Goal: Complete application form

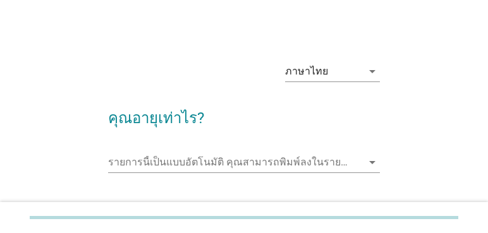
scroll to position [89, 0]
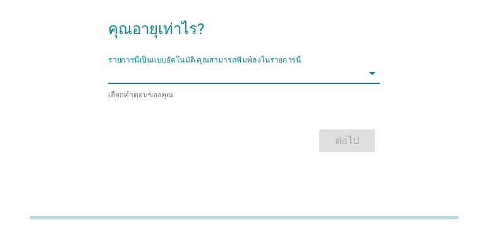
click at [226, 78] on input "รายการนี้เป็นแบบอัตโนมัติ คุณสามารถพิมพ์ลงในรายการนี้" at bounding box center [234, 73] width 253 height 20
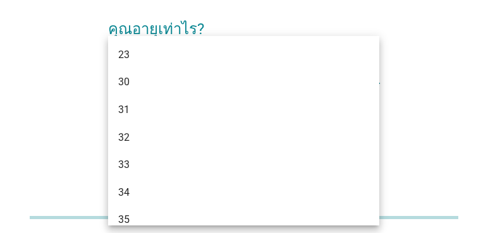
type input "35"
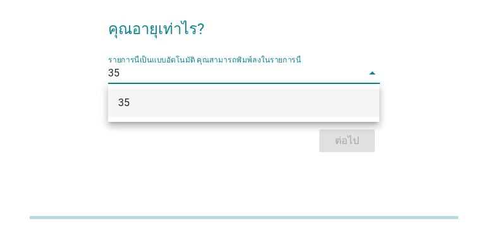
click at [225, 99] on div "35" at bounding box center [233, 102] width 230 height 15
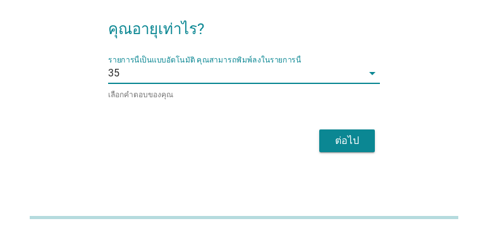
click at [343, 144] on div "ต่อไป" at bounding box center [346, 140] width 35 height 15
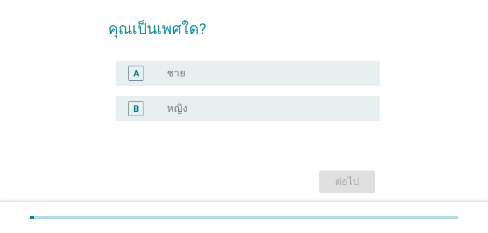
scroll to position [0, 0]
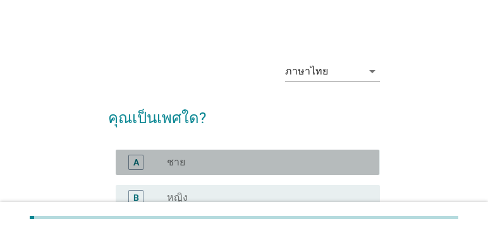
click at [210, 164] on div "radio_button_unchecked ชาย" at bounding box center [263, 162] width 193 height 13
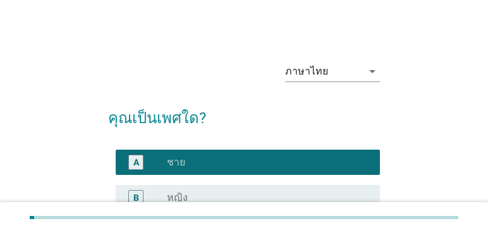
scroll to position [135, 0]
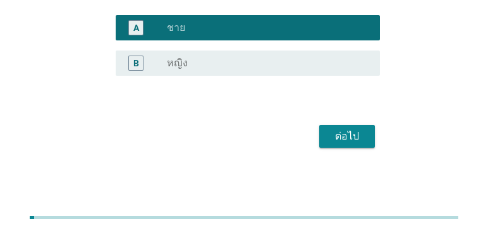
click at [341, 140] on div "ต่อไป" at bounding box center [346, 136] width 35 height 15
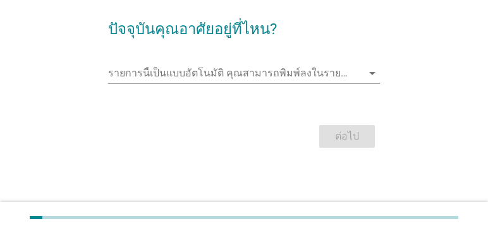
scroll to position [0, 0]
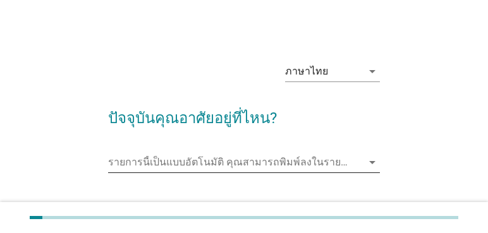
click at [216, 161] on input "รายการนี้เป็นแบบอัตโนมัติ คุณสามารถพิมพ์ลงในรายการนี้" at bounding box center [234, 162] width 253 height 20
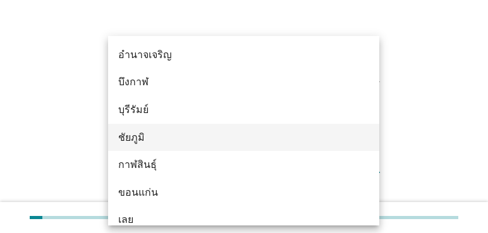
type input "น"
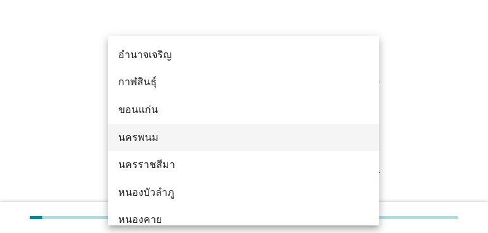
type input "นน"
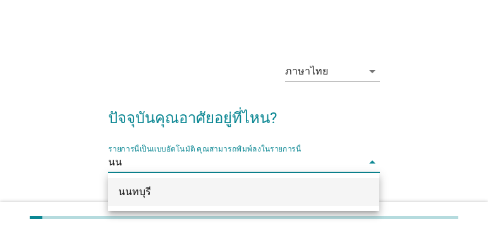
click at [230, 192] on div "นนทบุรี" at bounding box center [233, 192] width 230 height 15
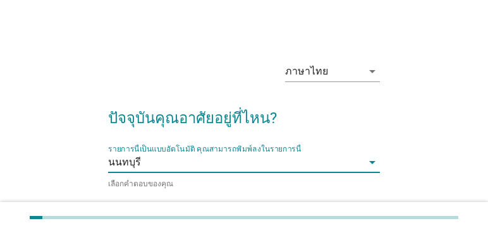
scroll to position [63, 0]
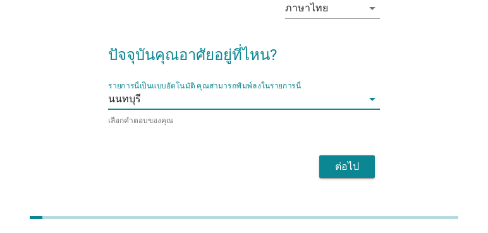
click at [358, 167] on div "ต่อไป" at bounding box center [346, 166] width 35 height 15
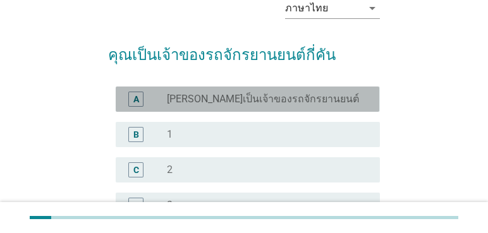
click at [288, 100] on label "[PERSON_NAME]เป็นเจ้าของรถจักรยานยนต์" at bounding box center [263, 99] width 192 height 13
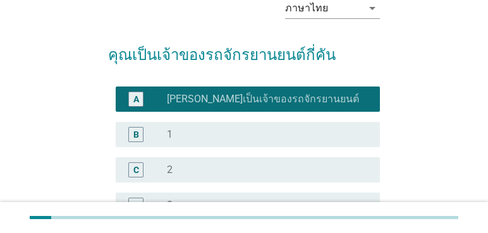
scroll to position [190, 0]
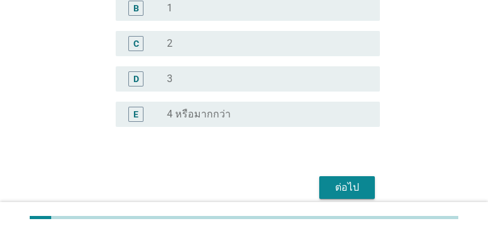
click at [326, 173] on div "ต่อไป" at bounding box center [243, 188] width 271 height 30
click at [336, 186] on div "ต่อไป" at bounding box center [346, 187] width 35 height 15
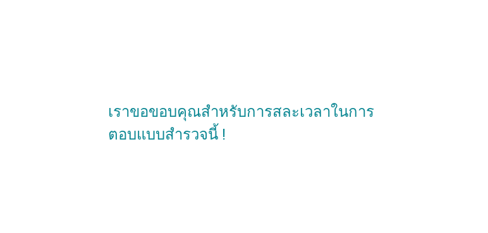
scroll to position [0, 0]
